Goal: Transaction & Acquisition: Purchase product/service

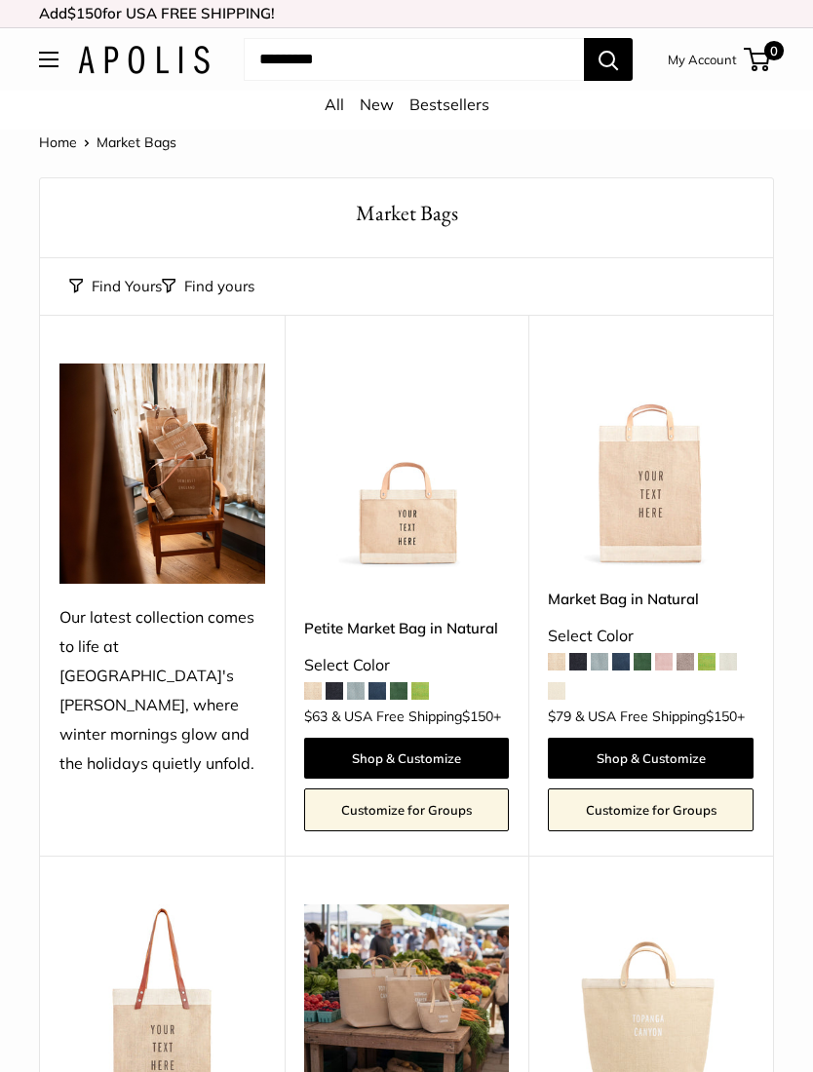
click at [407, 552] on img at bounding box center [407, 467] width 206 height 206
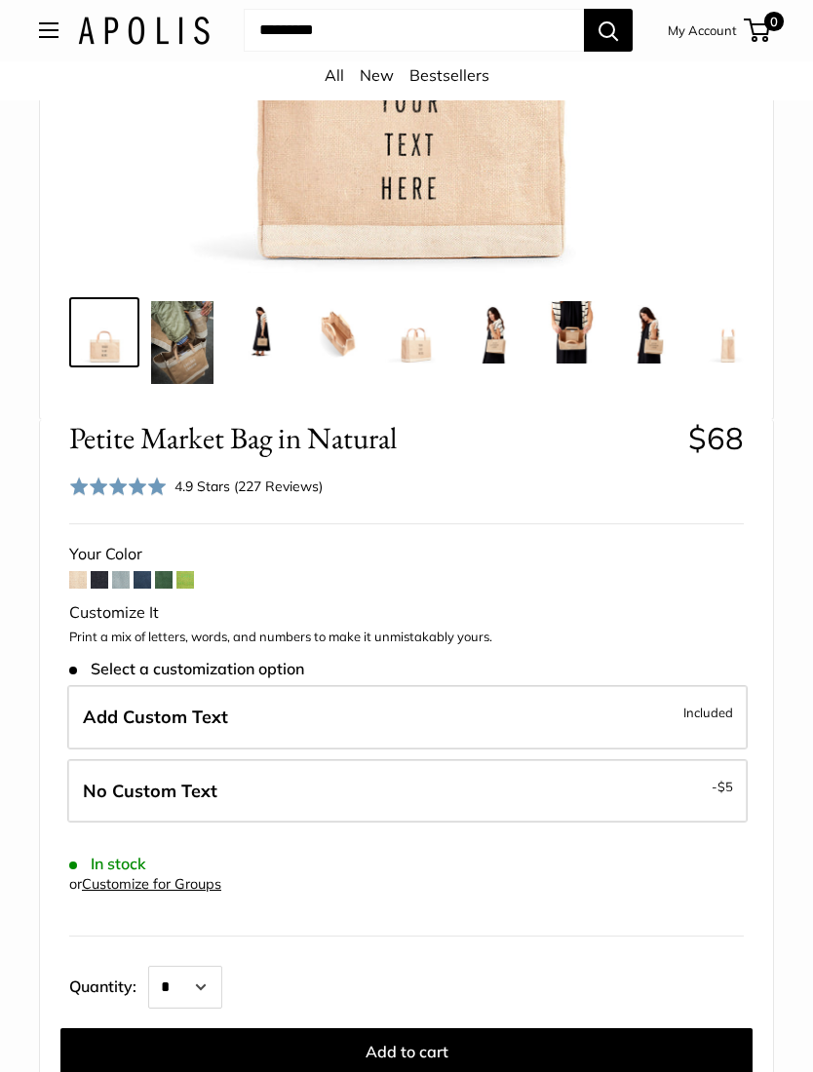
scroll to position [624, 0]
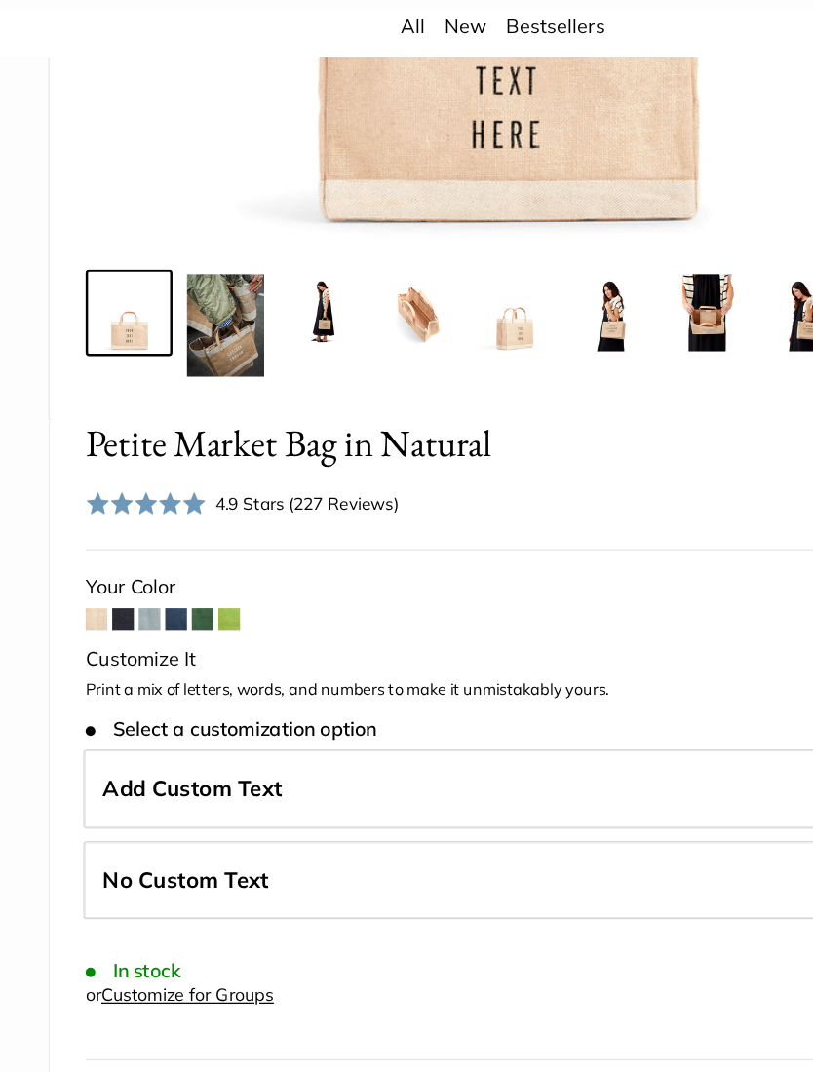
click at [101, 547] on span at bounding box center [100, 556] width 18 height 18
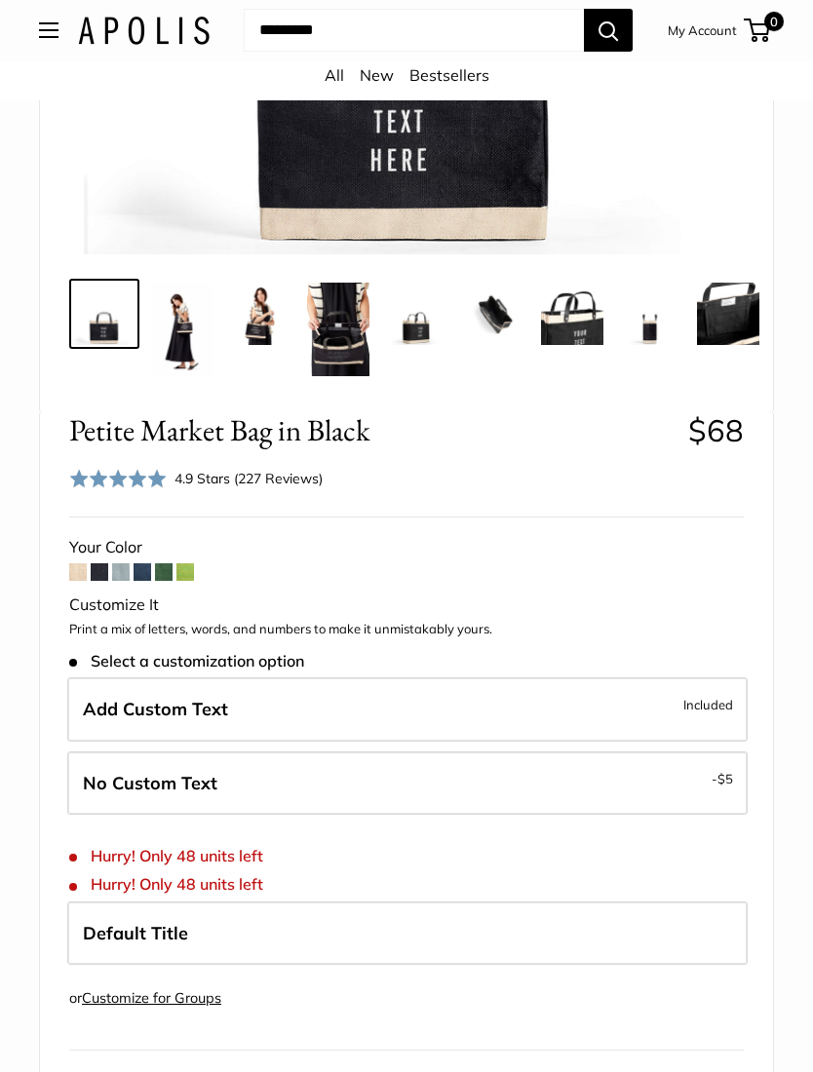
scroll to position [619, 0]
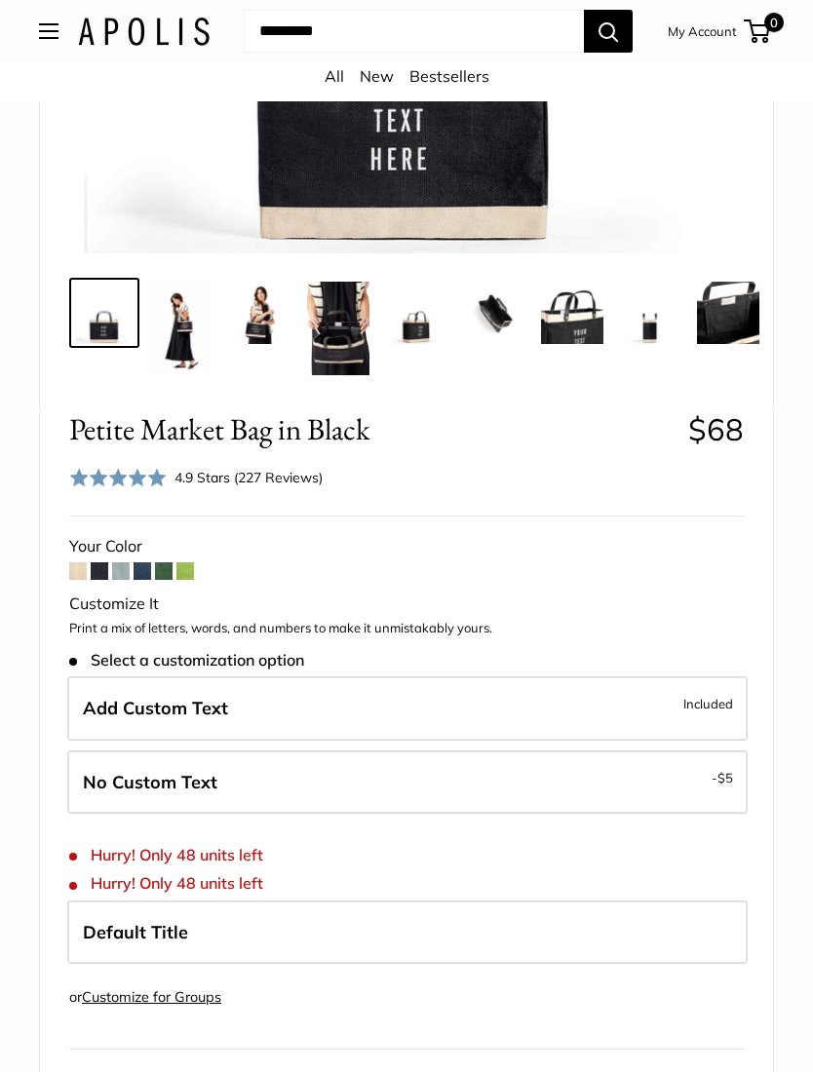
click at [116, 699] on span "Add Custom Text" at bounding box center [155, 708] width 145 height 22
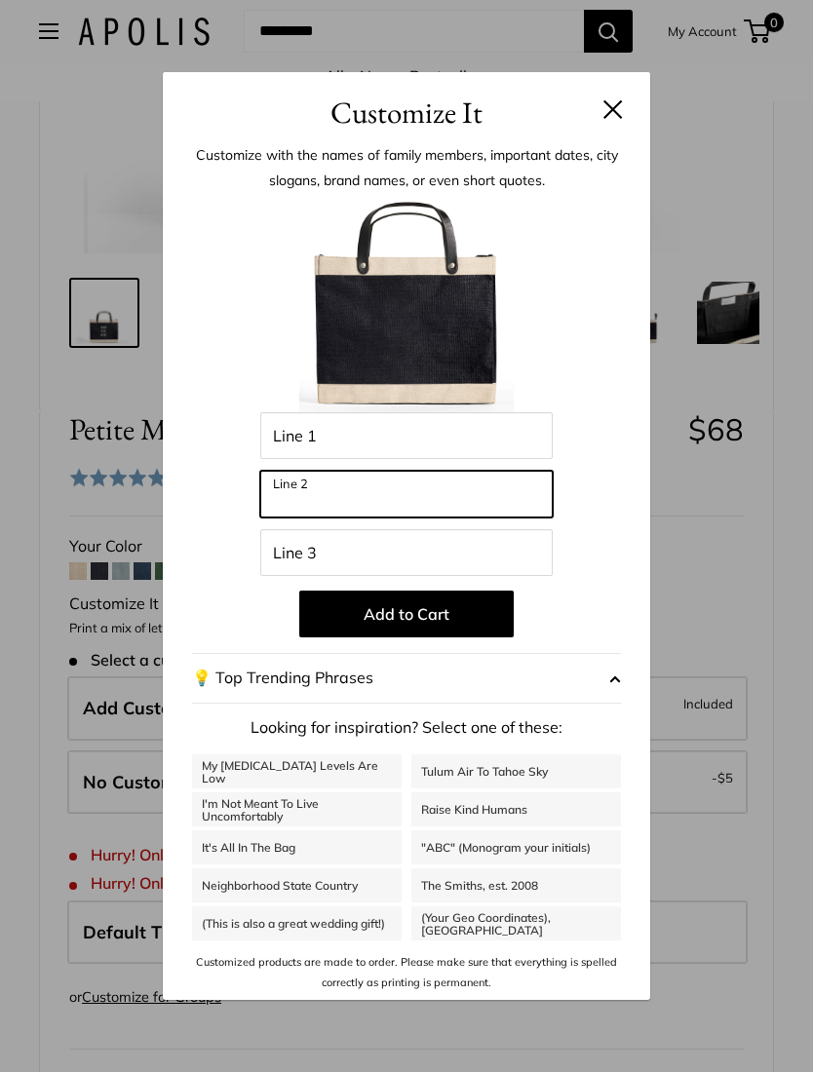
click at [299, 518] on input "Line 2" at bounding box center [406, 494] width 292 height 47
type input "*******"
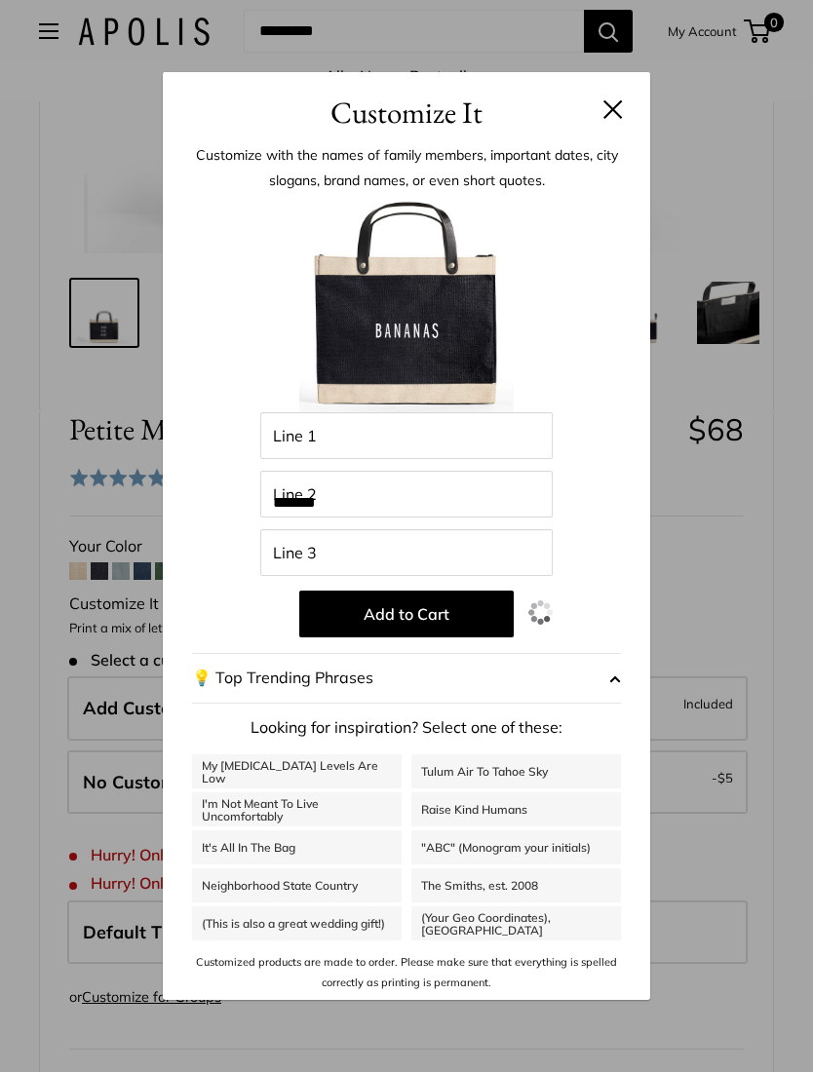
click at [398, 638] on button "Add to Cart" at bounding box center [406, 614] width 214 height 47
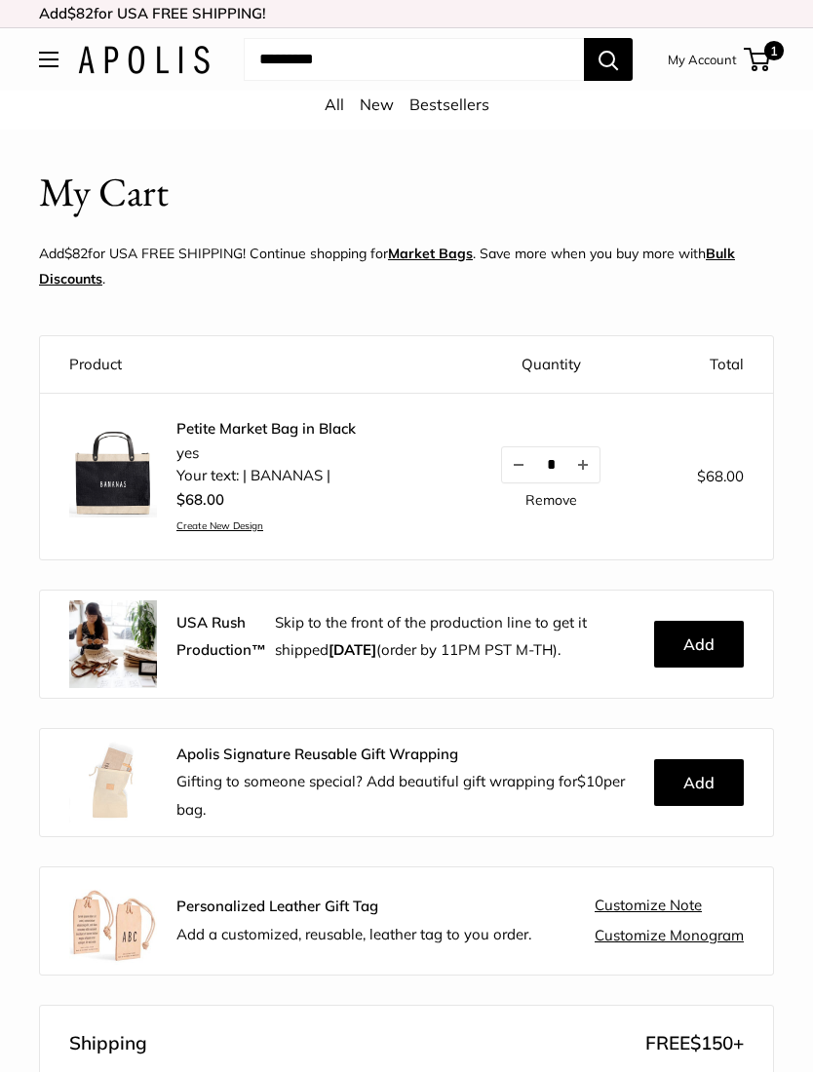
click at [111, 486] on img at bounding box center [113, 474] width 88 height 88
click at [759, 58] on span "1" at bounding box center [757, 59] width 26 height 23
click at [241, 452] on li "yes" at bounding box center [265, 454] width 179 height 22
click at [115, 473] on img at bounding box center [113, 474] width 88 height 88
